Goal: Navigation & Orientation: Go to known website

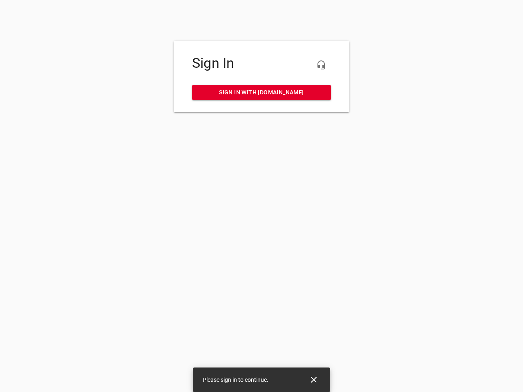
click at [321, 65] on icon "button" at bounding box center [321, 65] width 10 height 10
click at [314, 380] on icon "Close" at bounding box center [314, 380] width 6 height 6
